Goal: Information Seeking & Learning: Learn about a topic

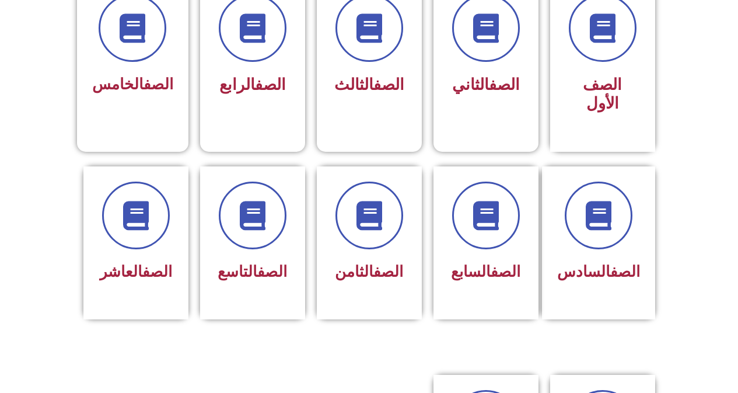
scroll to position [357, 0]
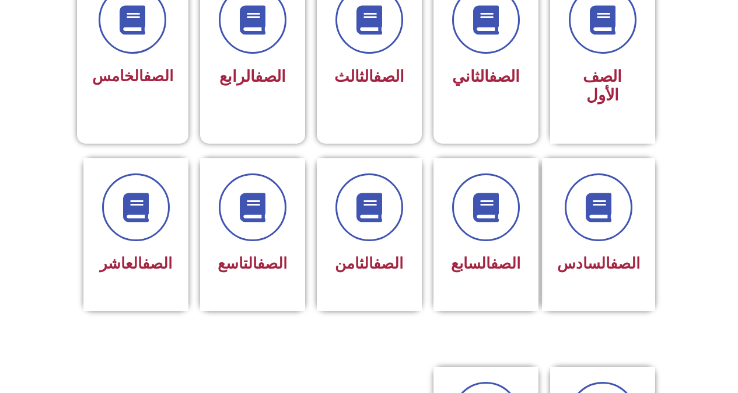
drag, startPoint x: 743, startPoint y: 22, endPoint x: 746, endPoint y: 122, distance: 99.8
click at [738, 122] on html "الصفحة الرئيسية الصف الأول الصف الثاني الصف الثالث الصف الرابع الصف الخامس الصف…" at bounding box center [369, 316] width 738 height 1346
click at [378, 208] on span at bounding box center [369, 207] width 75 height 75
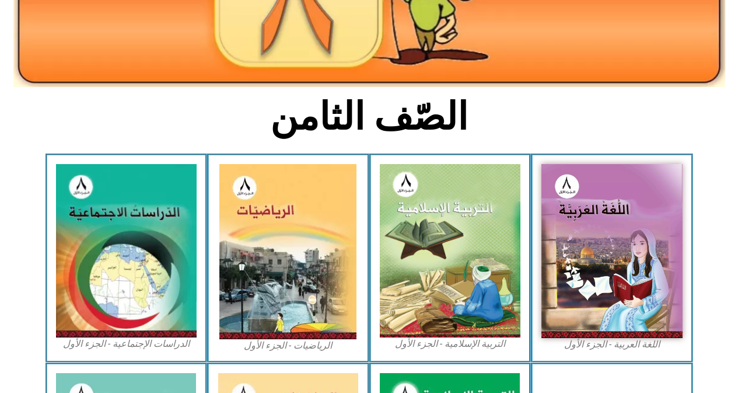
scroll to position [211, 0]
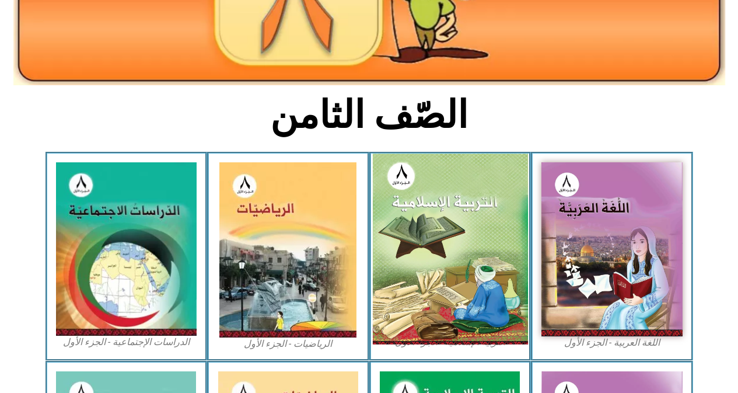
click at [435, 216] on img at bounding box center [449, 248] width 155 height 191
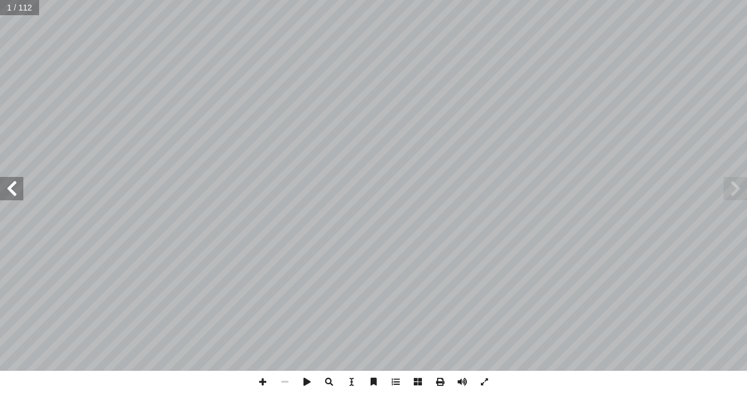
click at [13, 195] on span at bounding box center [11, 188] width 23 height 23
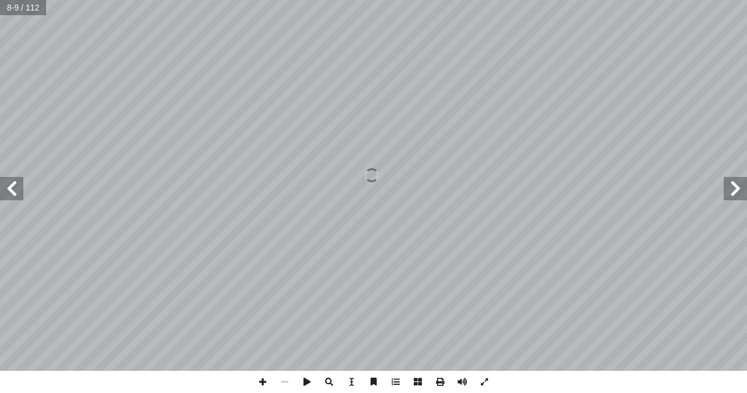
click at [13, 195] on span at bounding box center [11, 188] width 23 height 23
click at [18, 193] on span at bounding box center [11, 188] width 23 height 23
click at [19, 195] on span at bounding box center [11, 188] width 23 height 23
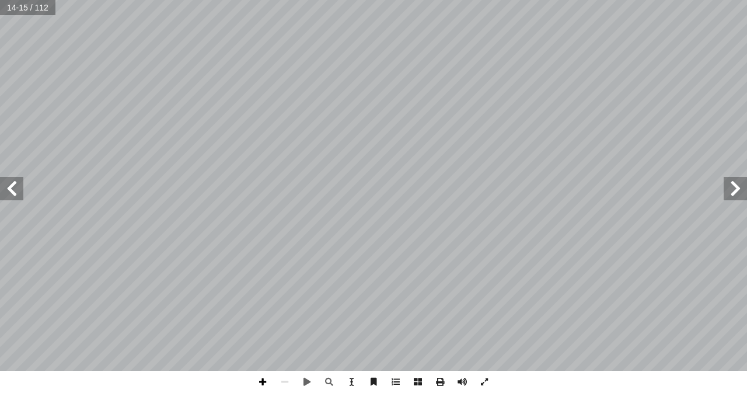
click at [263, 387] on span at bounding box center [262, 382] width 22 height 22
click at [16, 186] on span at bounding box center [11, 188] width 23 height 23
